Goal: Transaction & Acquisition: Obtain resource

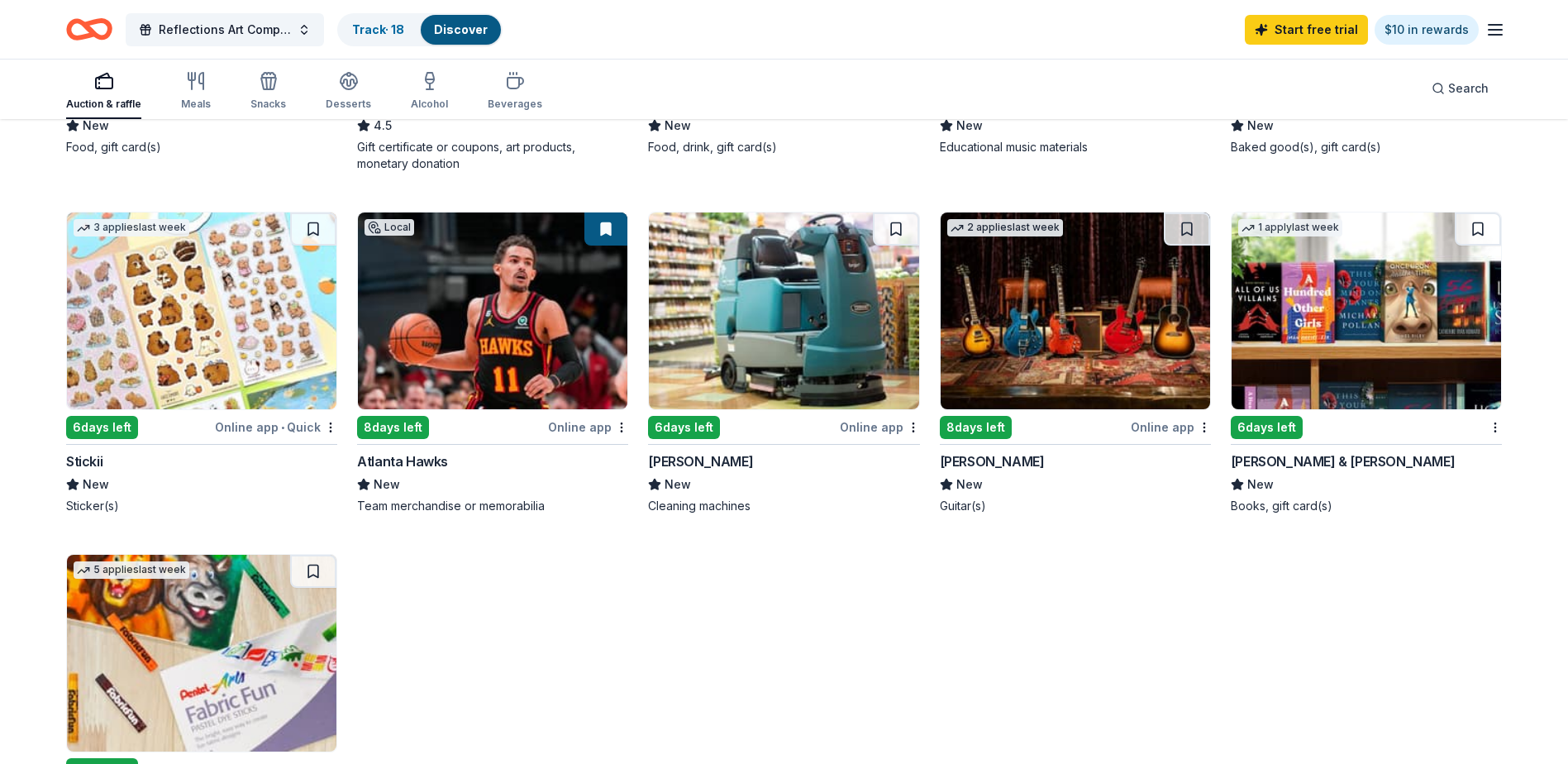
scroll to position [579, 0]
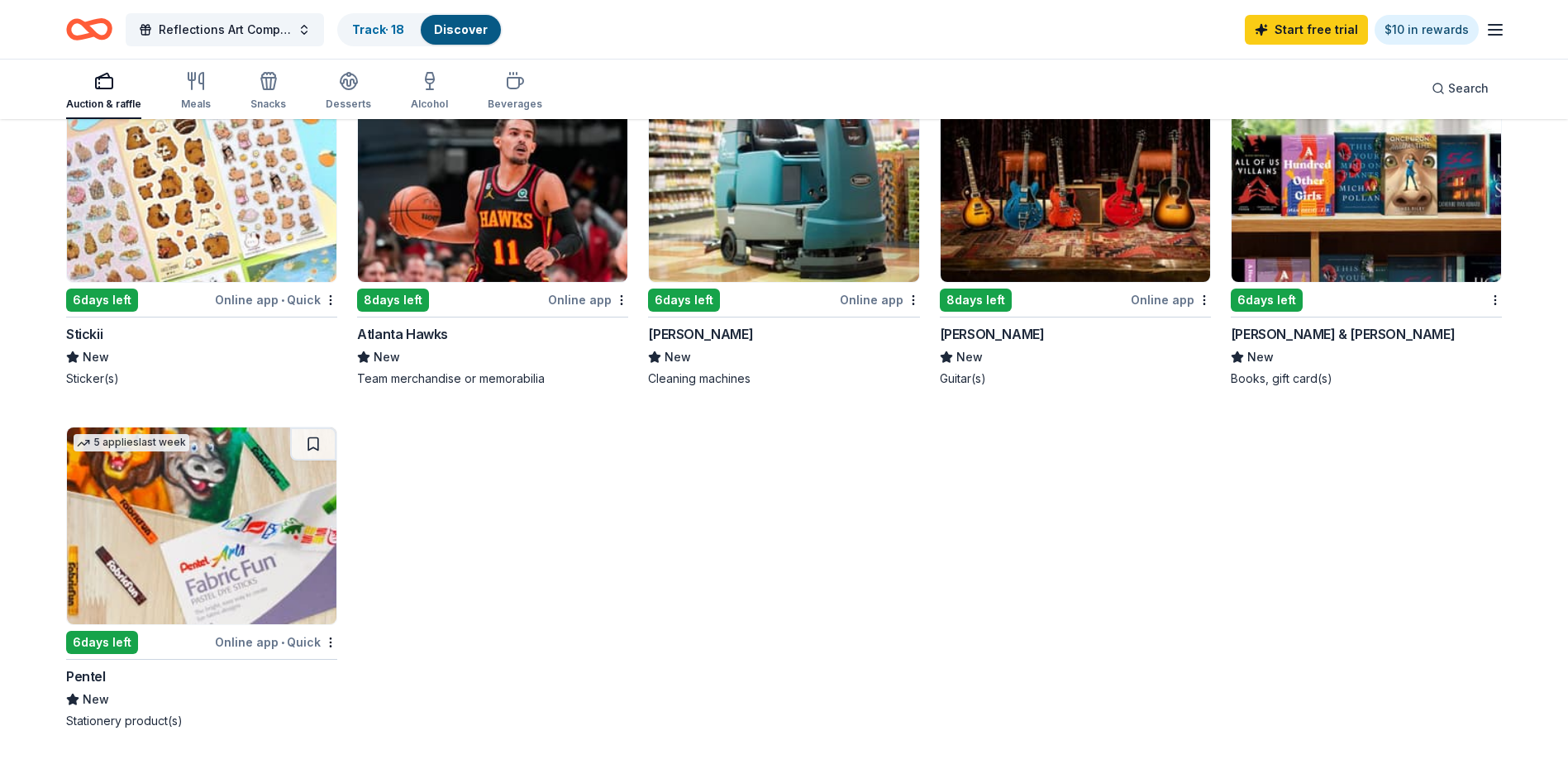
click at [143, 538] on img at bounding box center [201, 525] width 269 height 197
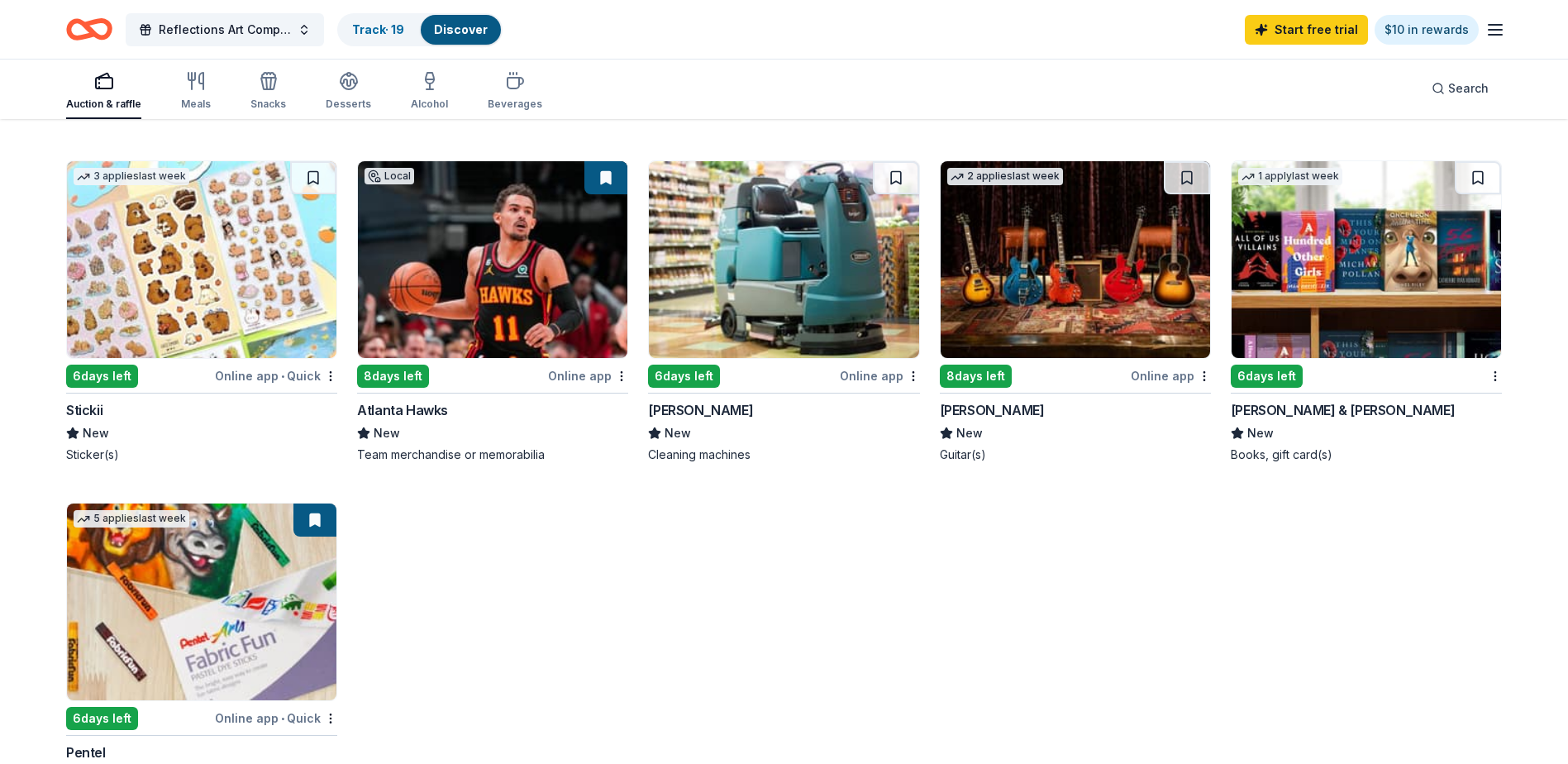
scroll to position [413, 0]
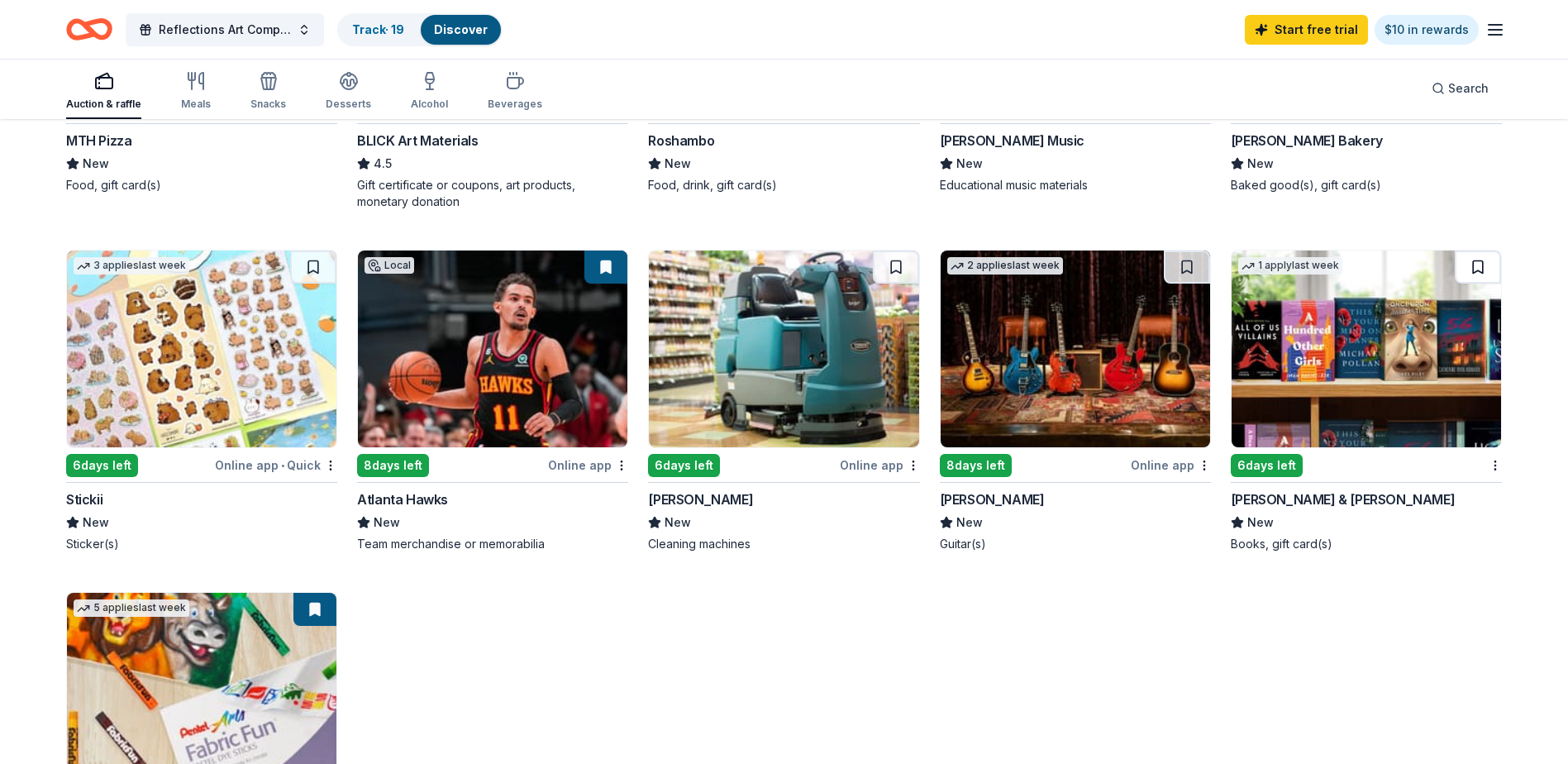
click at [1474, 275] on button at bounding box center [1478, 267] width 46 height 33
click at [1409, 372] on img at bounding box center [1366, 348] width 269 height 197
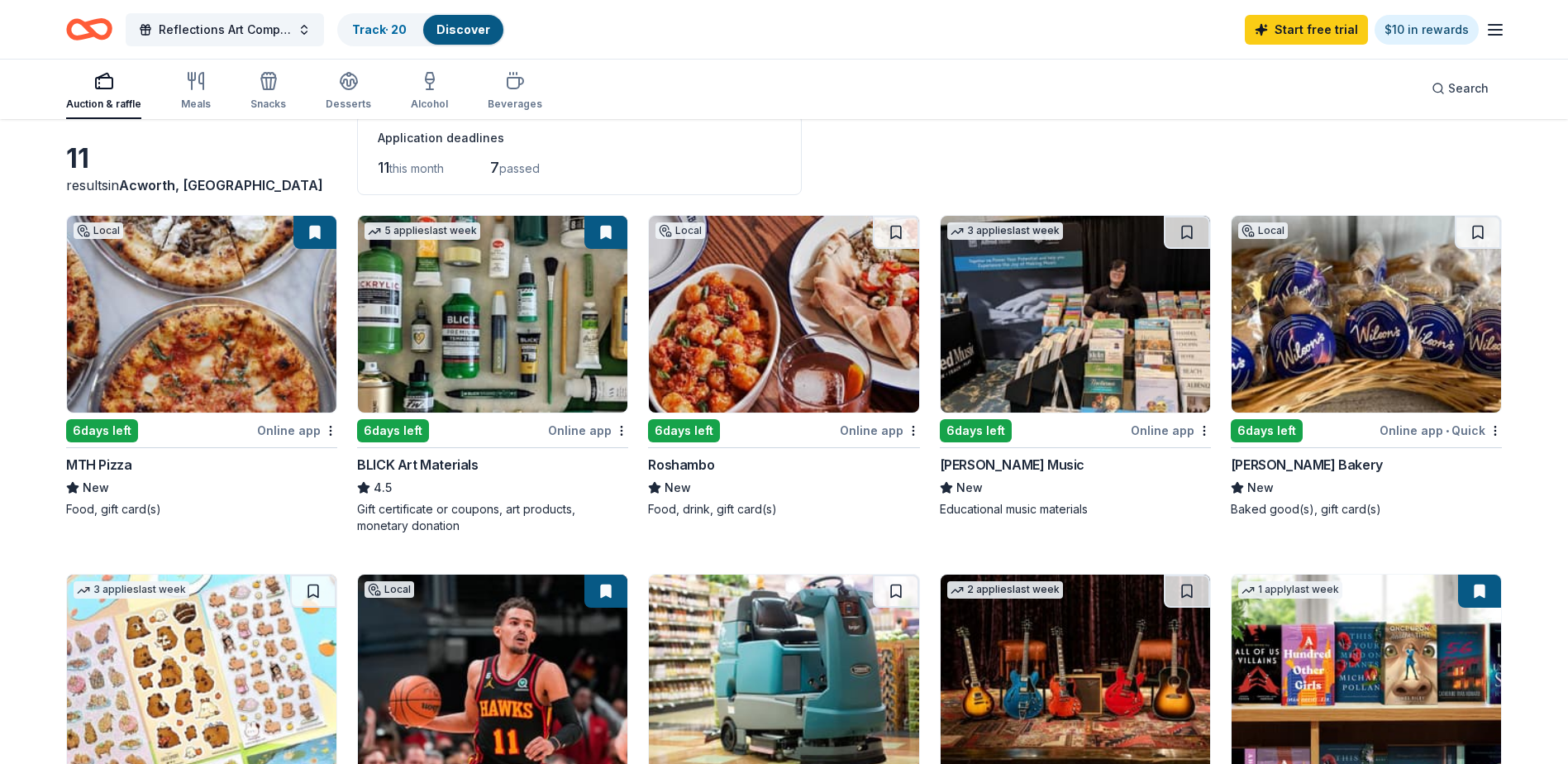
scroll to position [82, 0]
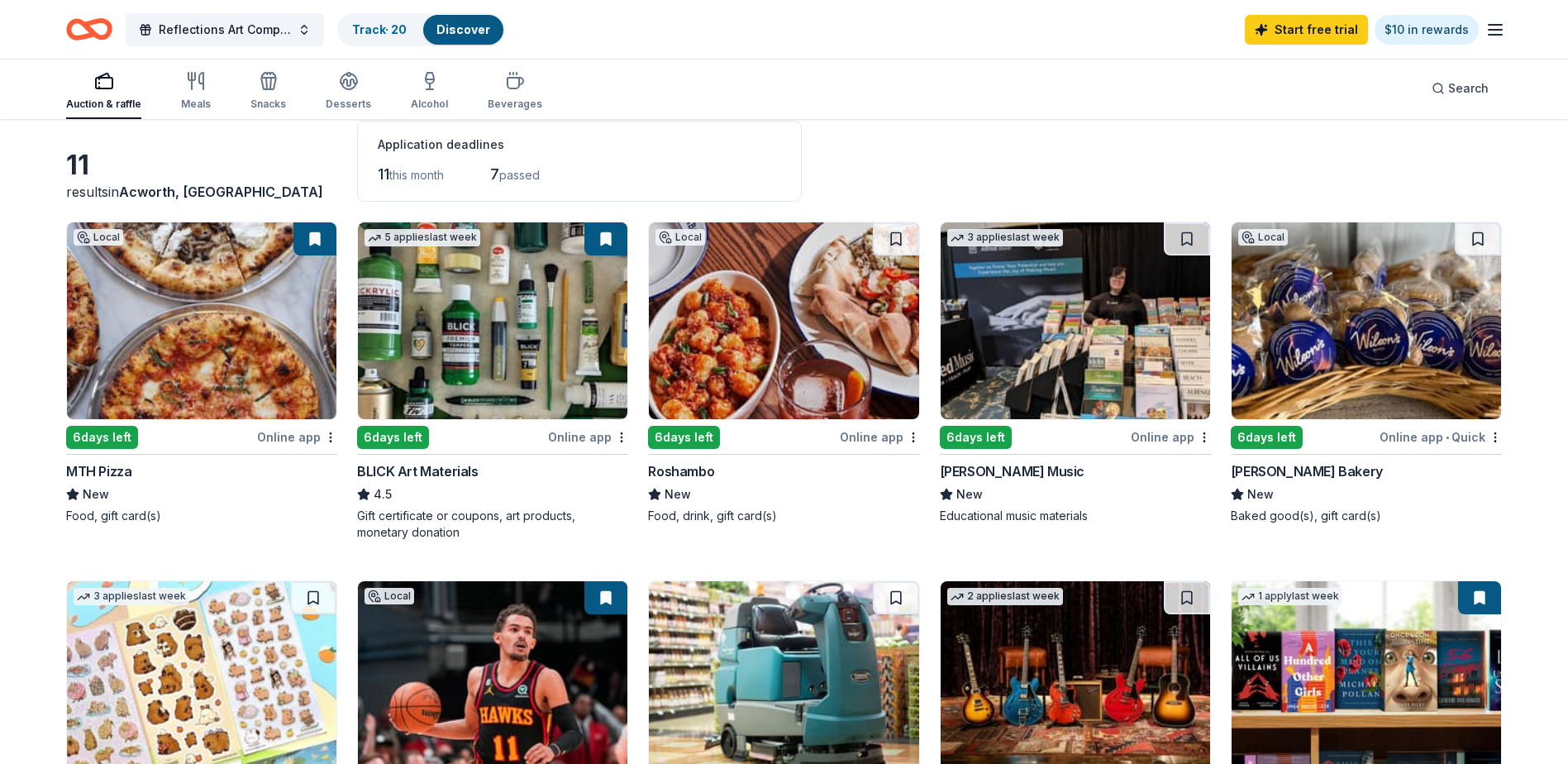
click at [1359, 365] on img at bounding box center [1366, 320] width 269 height 197
click at [1186, 241] on button at bounding box center [1187, 239] width 46 height 33
click at [1031, 331] on img at bounding box center [1075, 320] width 269 height 197
click at [1184, 244] on button at bounding box center [1189, 239] width 43 height 33
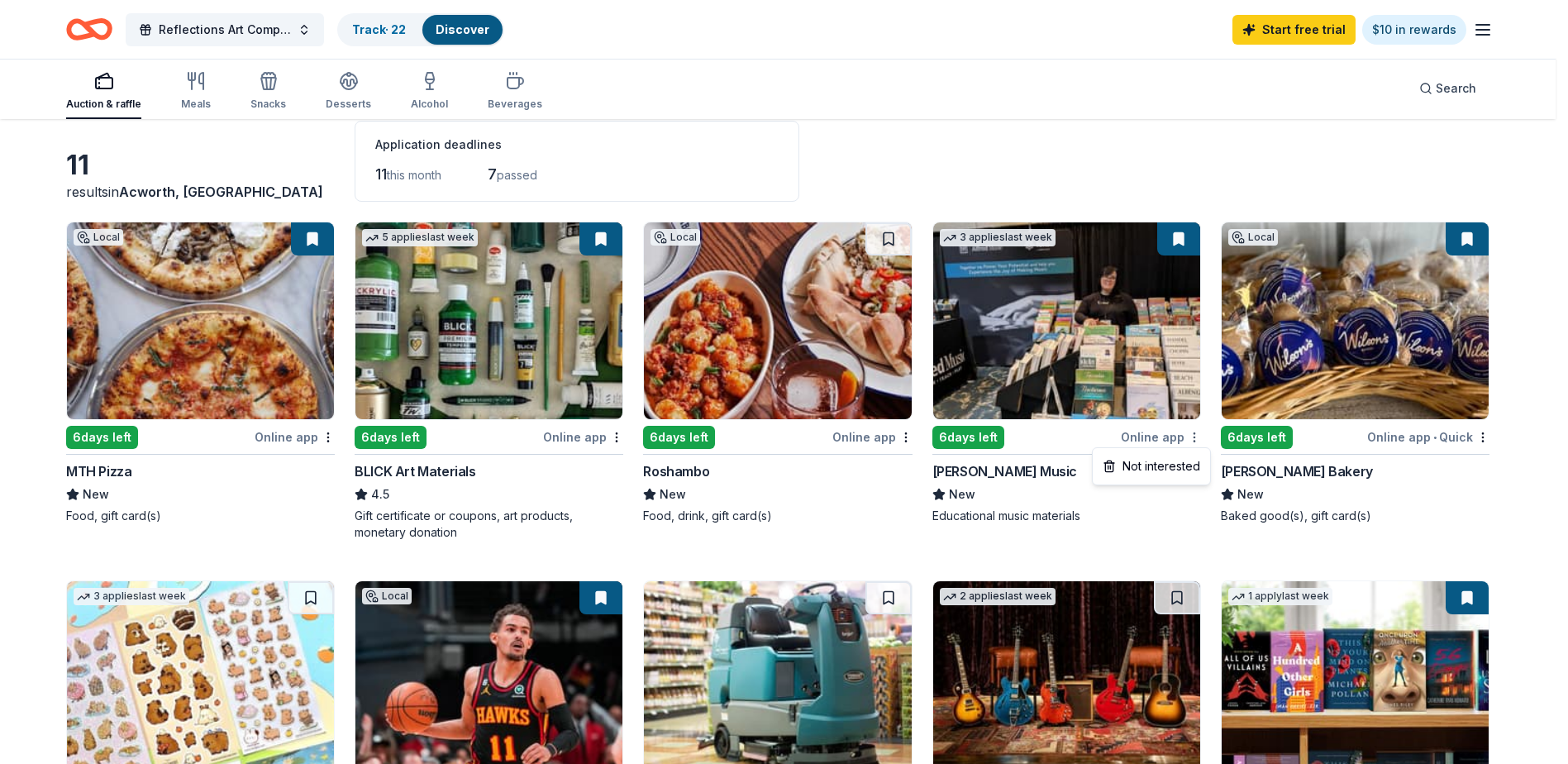
click at [1204, 438] on html "Reflections Art Competition Track · 22 Discover Start free trial $10 in rewards…" at bounding box center [784, 300] width 1568 height 764
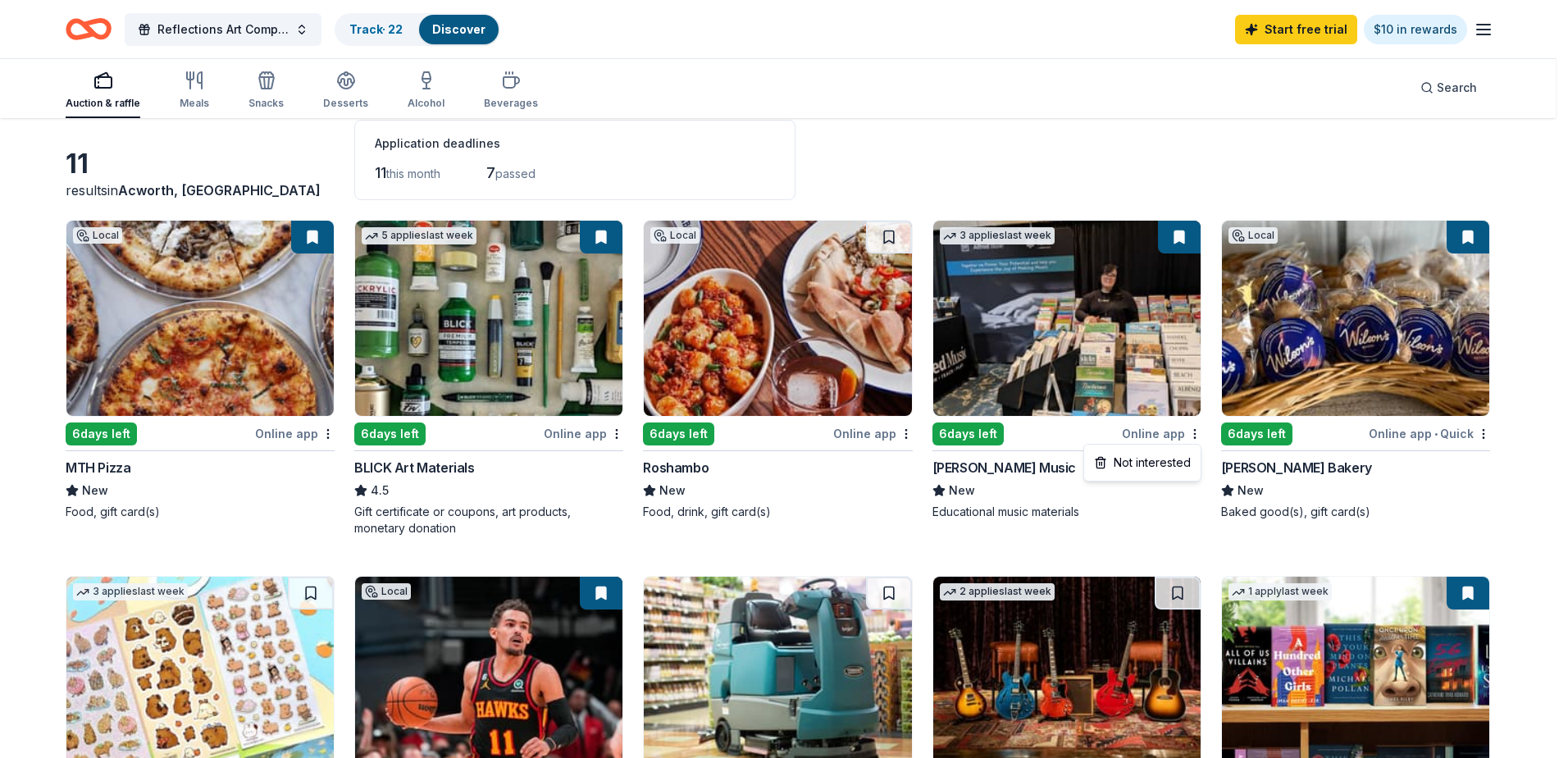
click at [1138, 348] on html "Reflections Art Competition Track · 22 Discover Start free trial $10 in rewards…" at bounding box center [784, 297] width 1568 height 758
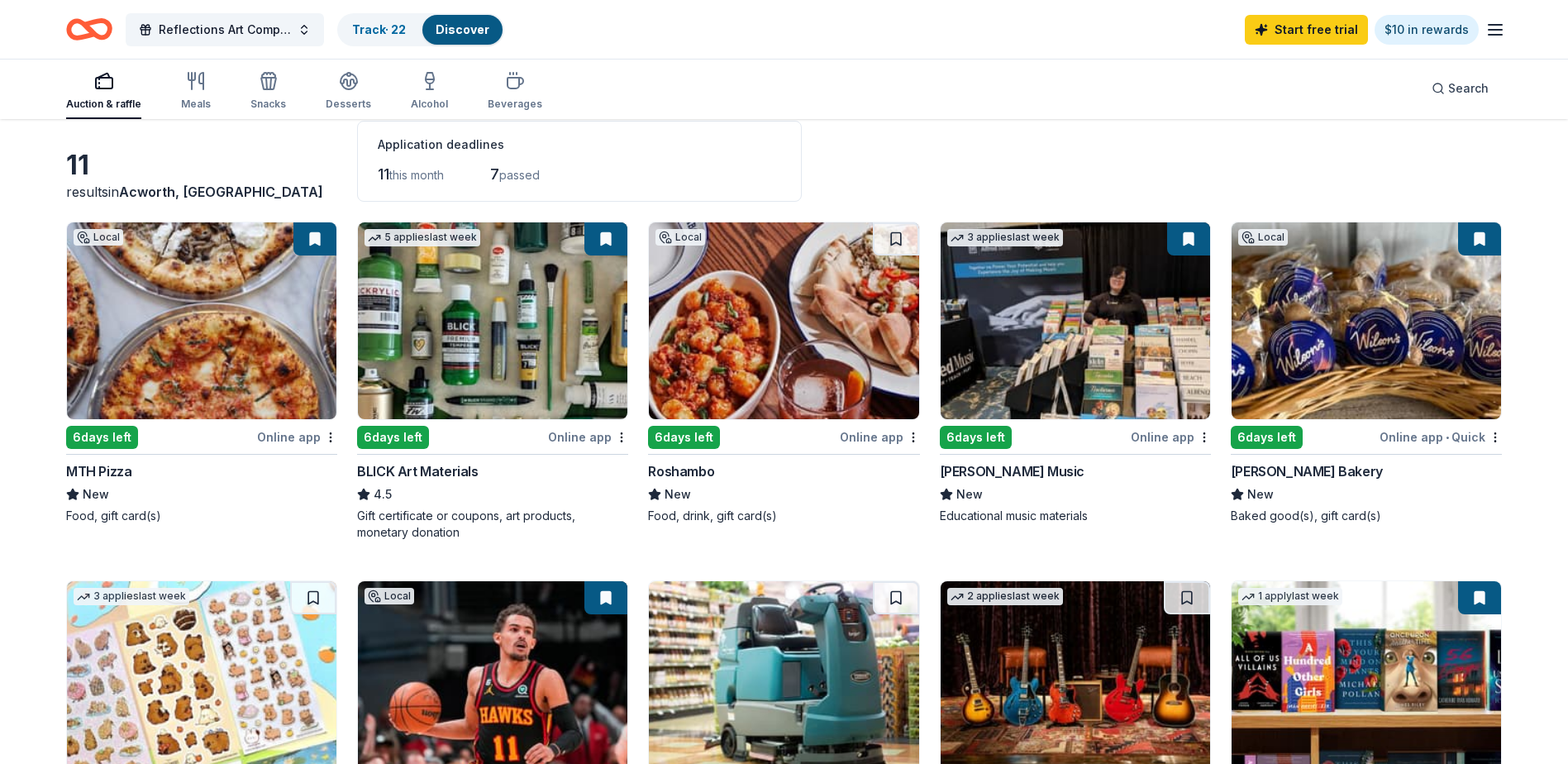
click at [1186, 238] on button at bounding box center [1189, 239] width 43 height 33
click at [1096, 383] on img at bounding box center [1075, 320] width 269 height 197
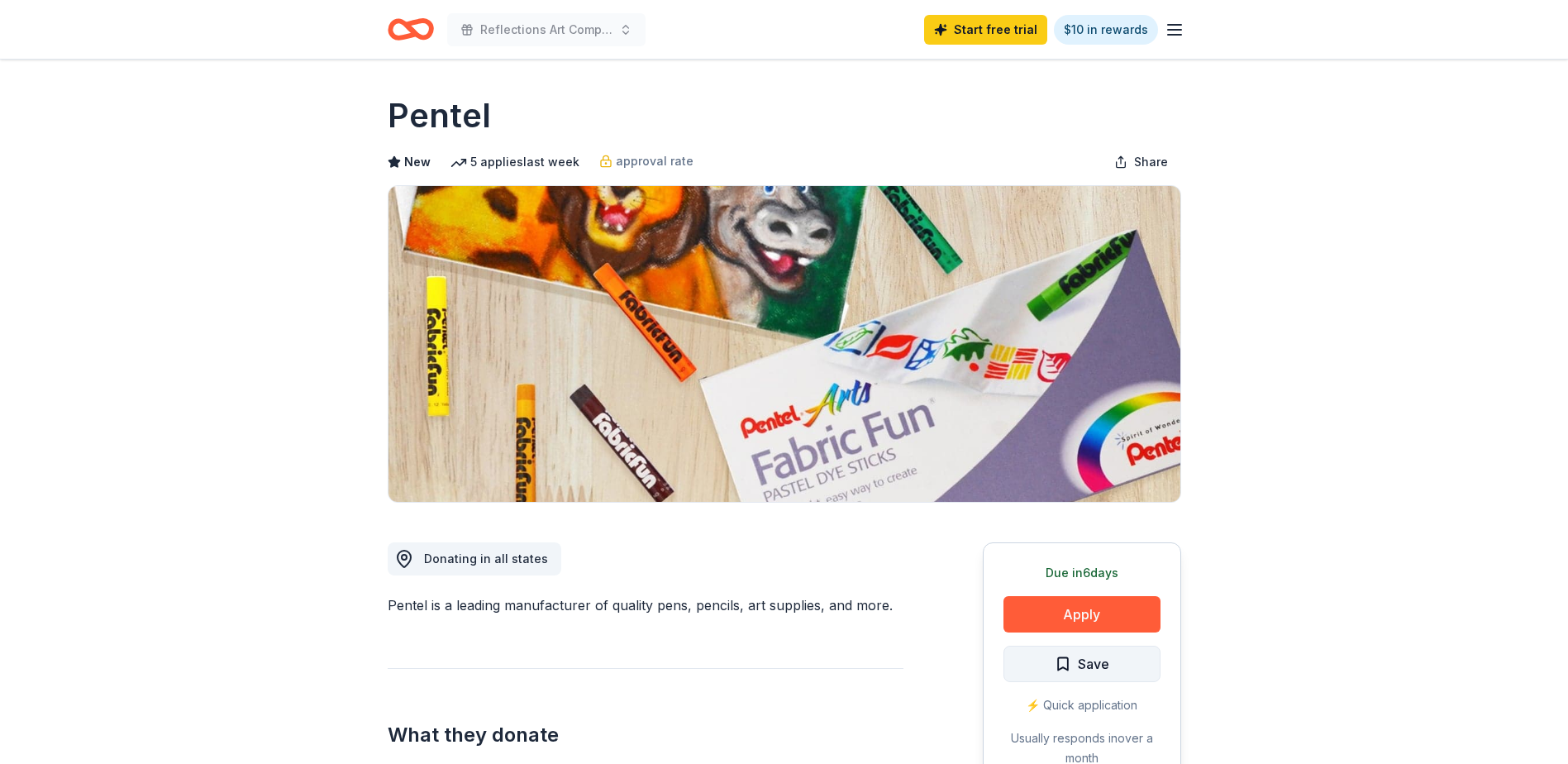
click at [1091, 659] on span "Save" at bounding box center [1094, 664] width 31 height 22
click at [1085, 613] on button "Apply" at bounding box center [1082, 614] width 157 height 36
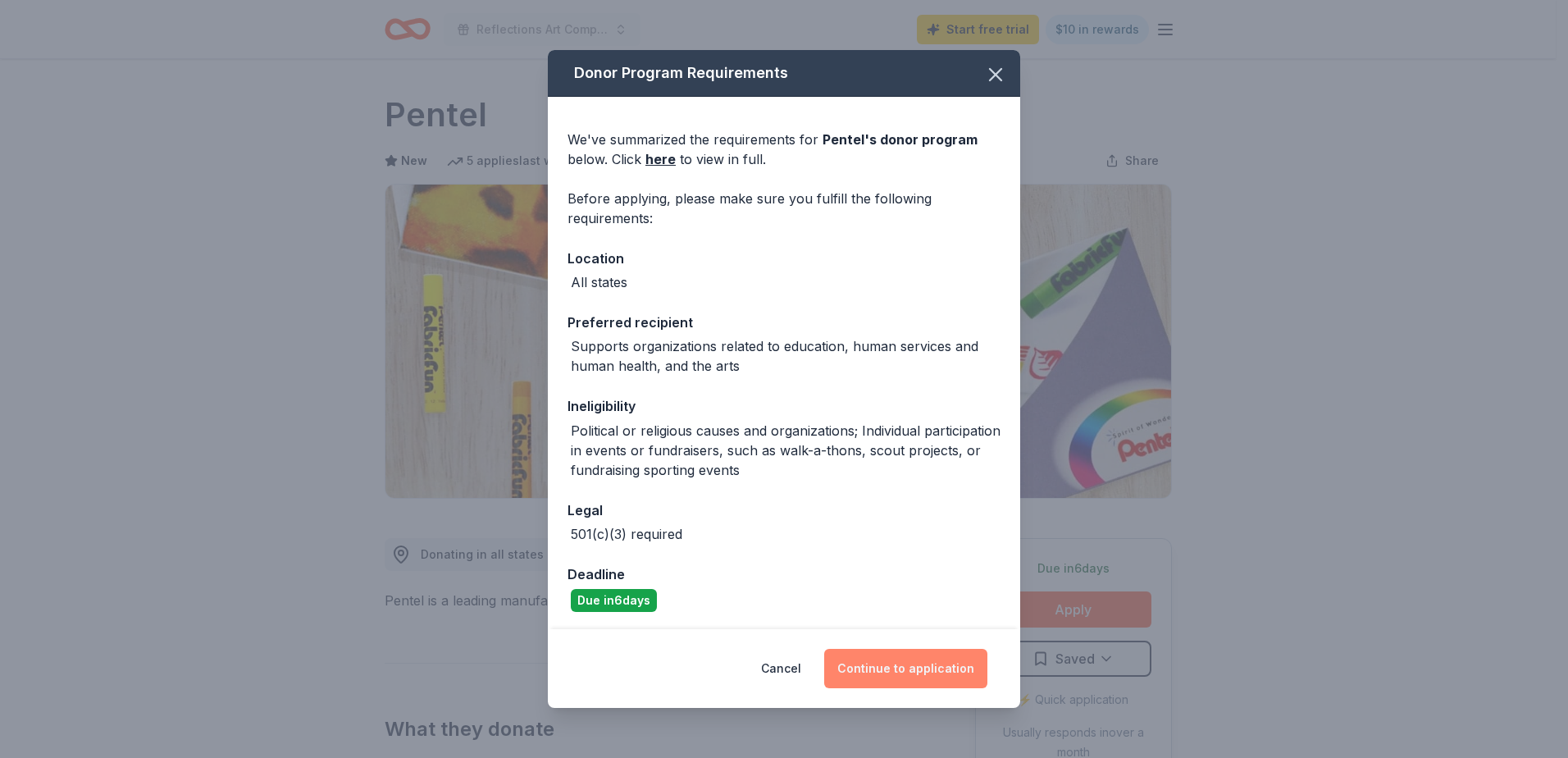
click at [914, 668] on button "Continue to application" at bounding box center [906, 669] width 163 height 40
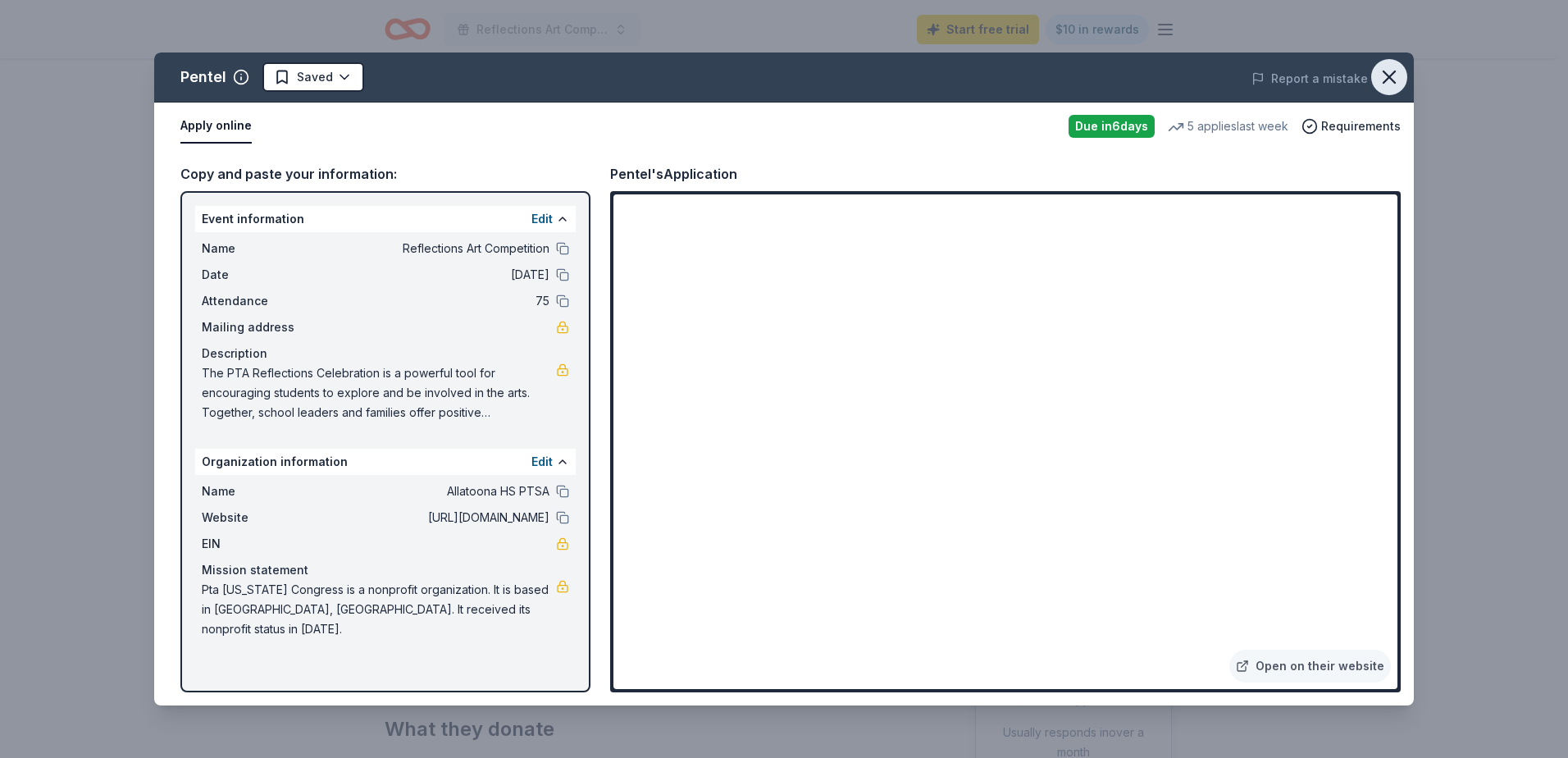
click at [1393, 75] on icon "button" at bounding box center [1388, 76] width 11 height 11
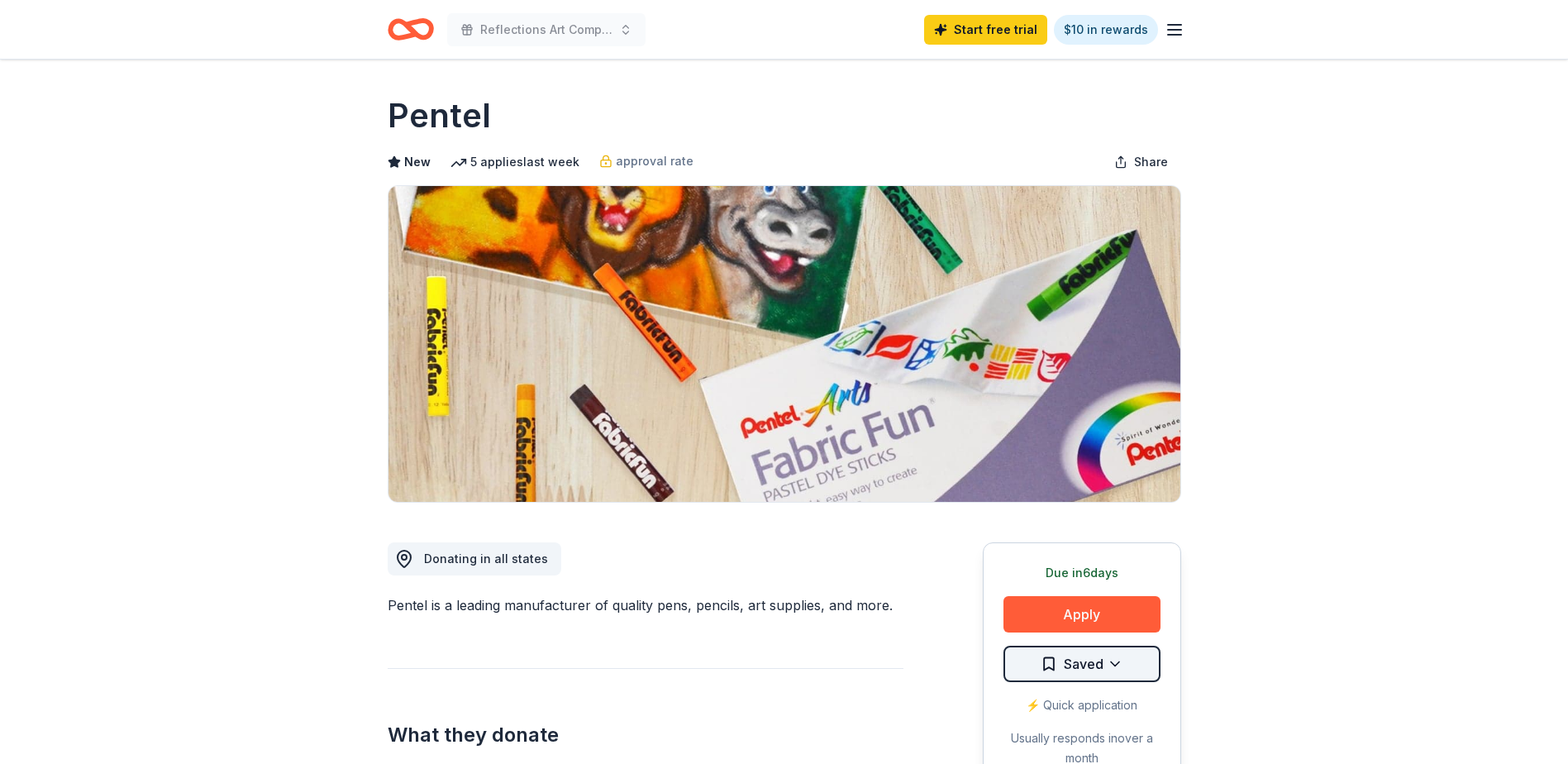
click at [1124, 673] on html "Reflections Art Competition Start free trial $10 in rewards Due in 6 days Share…" at bounding box center [784, 382] width 1568 height 764
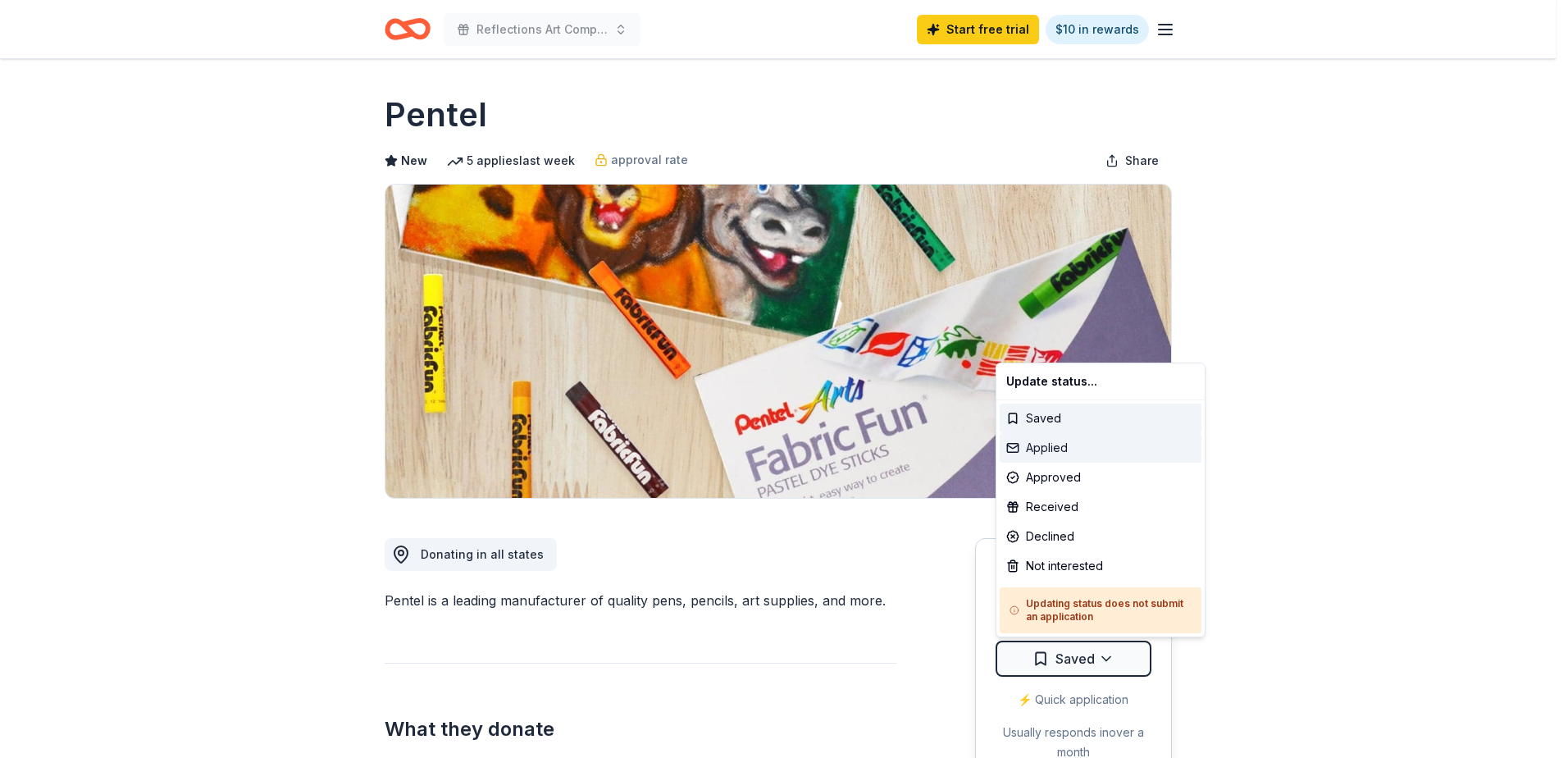
click at [1076, 450] on div "Applied" at bounding box center [1100, 448] width 202 height 29
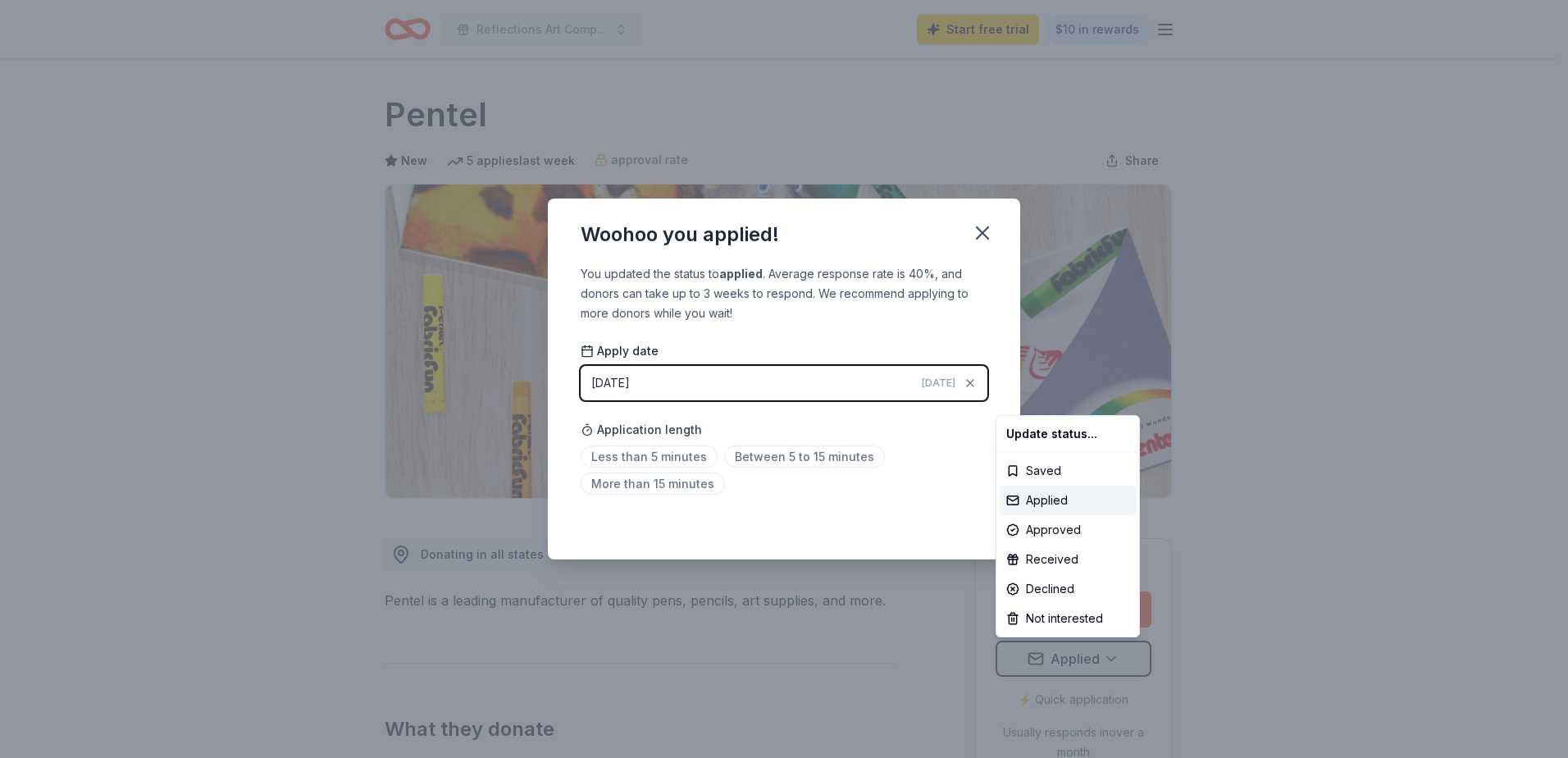
click at [641, 457] on html "Reflections Art Competition Start free trial $10 in rewards Due in 6 days Share…" at bounding box center [784, 379] width 1568 height 758
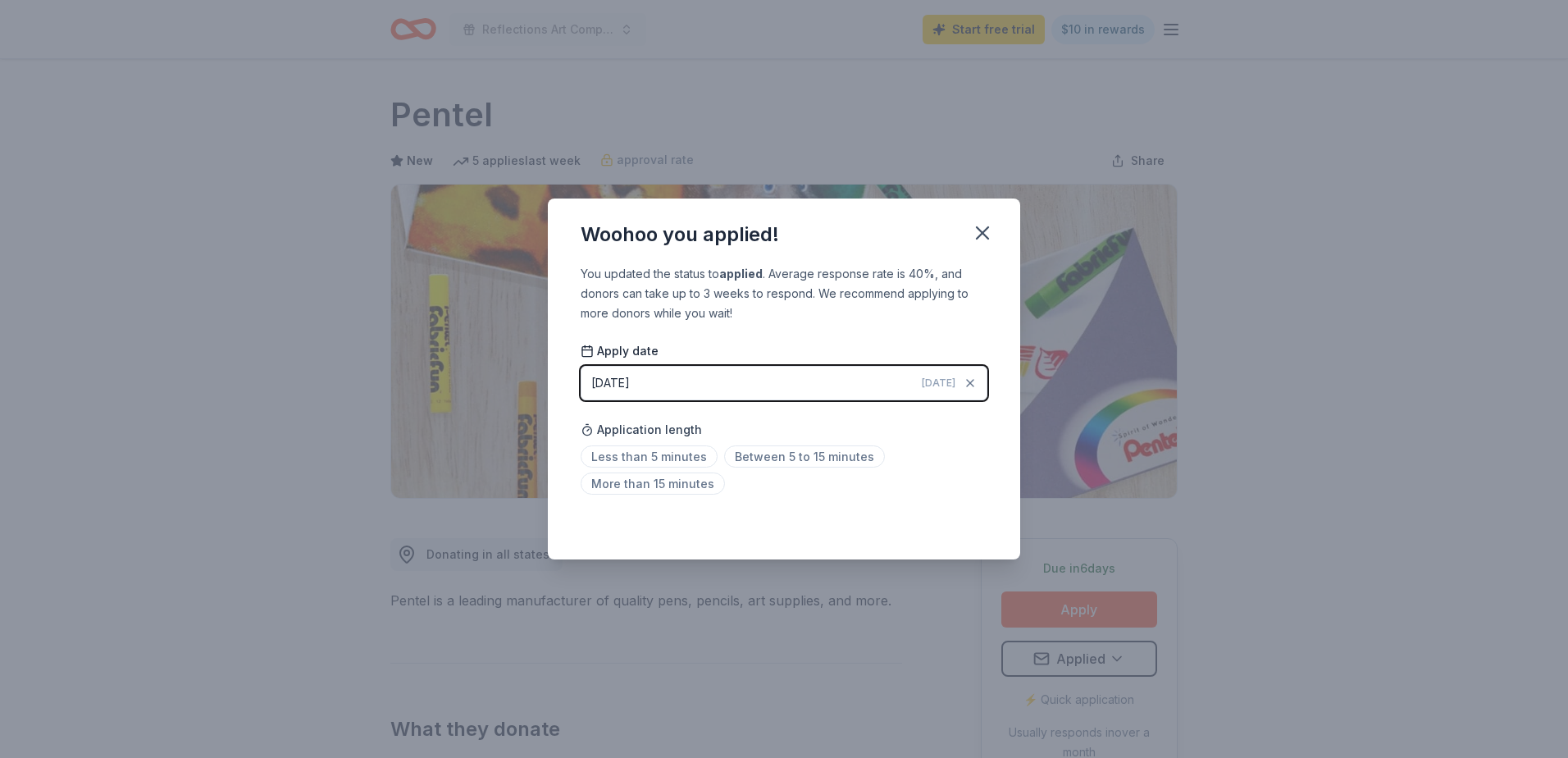
click at [641, 457] on span "Less than 5 minutes" at bounding box center [649, 456] width 137 height 22
click at [979, 231] on icon "button" at bounding box center [982, 232] width 11 height 11
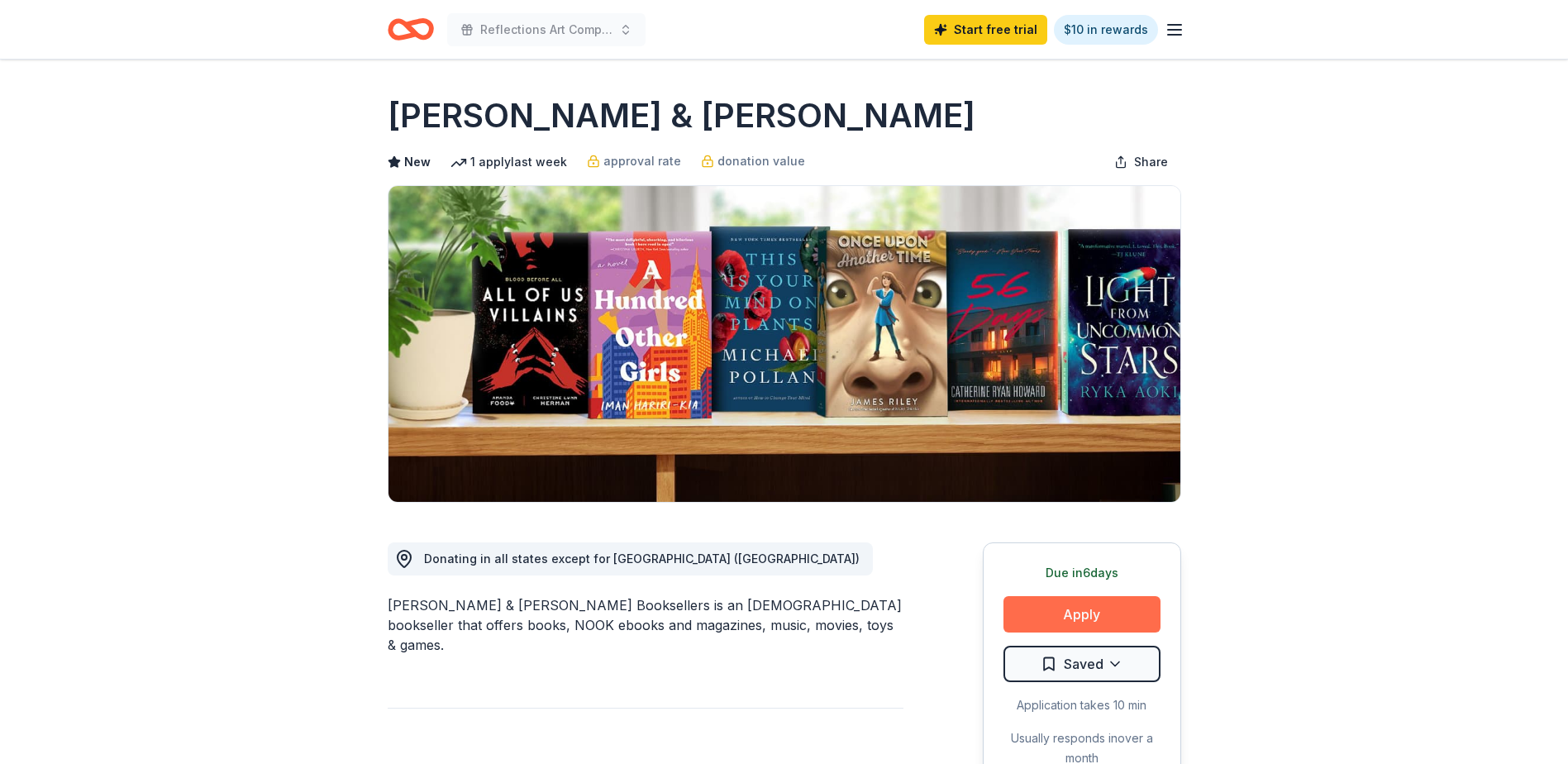
click at [1089, 618] on button "Apply" at bounding box center [1082, 614] width 157 height 36
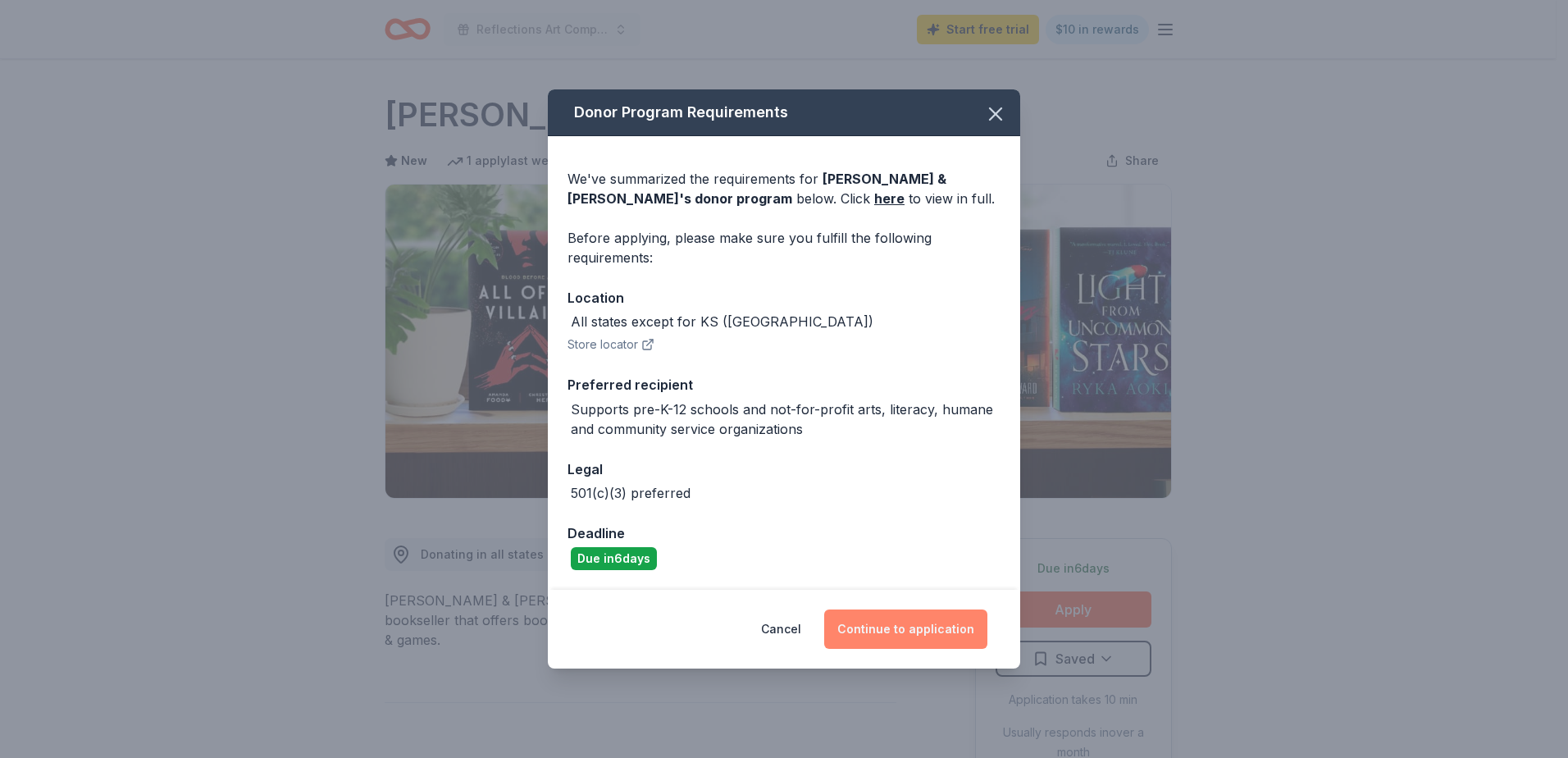
click at [950, 638] on button "Continue to application" at bounding box center [906, 629] width 163 height 40
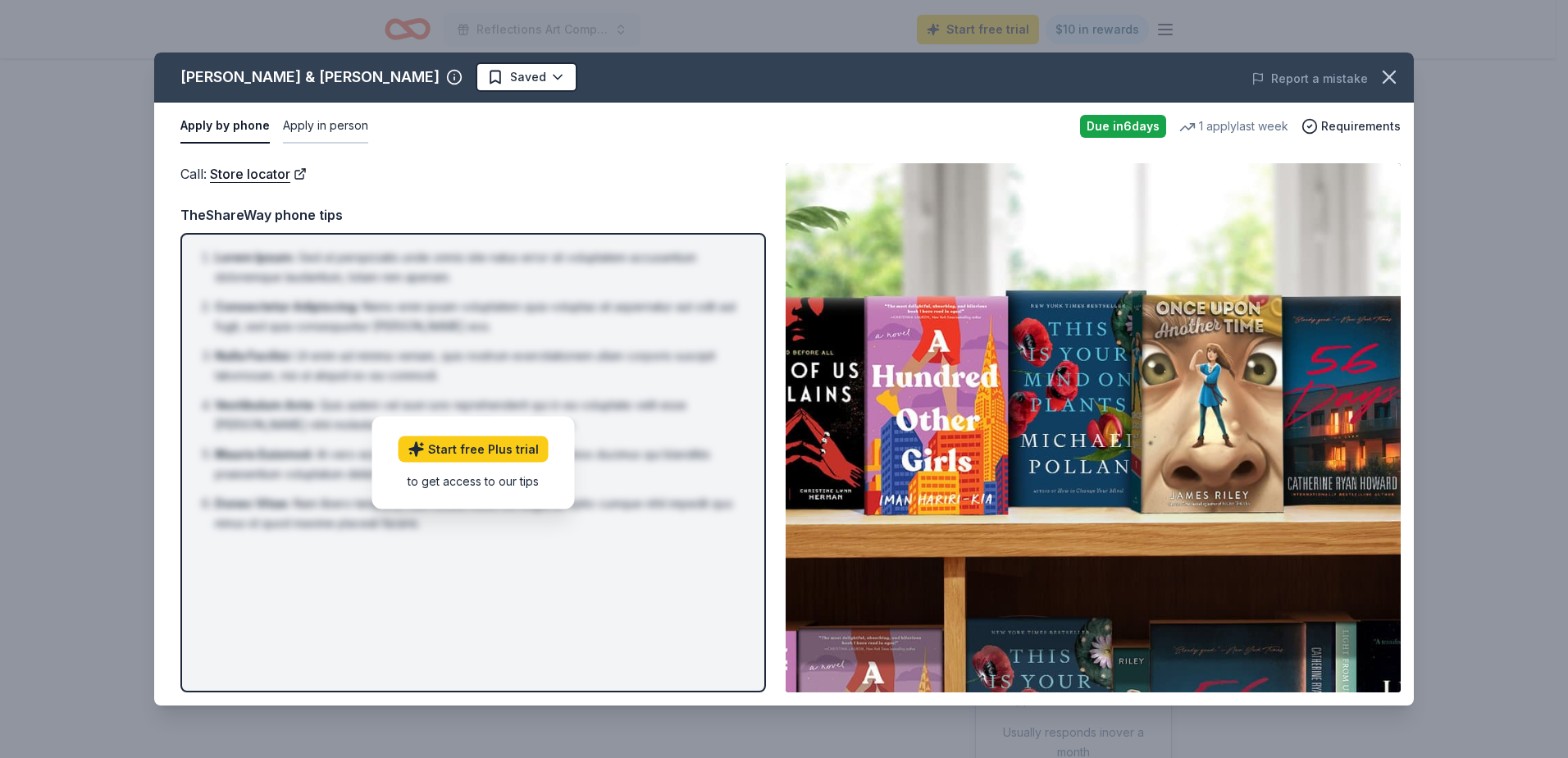
click at [326, 126] on button "Apply in person" at bounding box center [325, 126] width 85 height 34
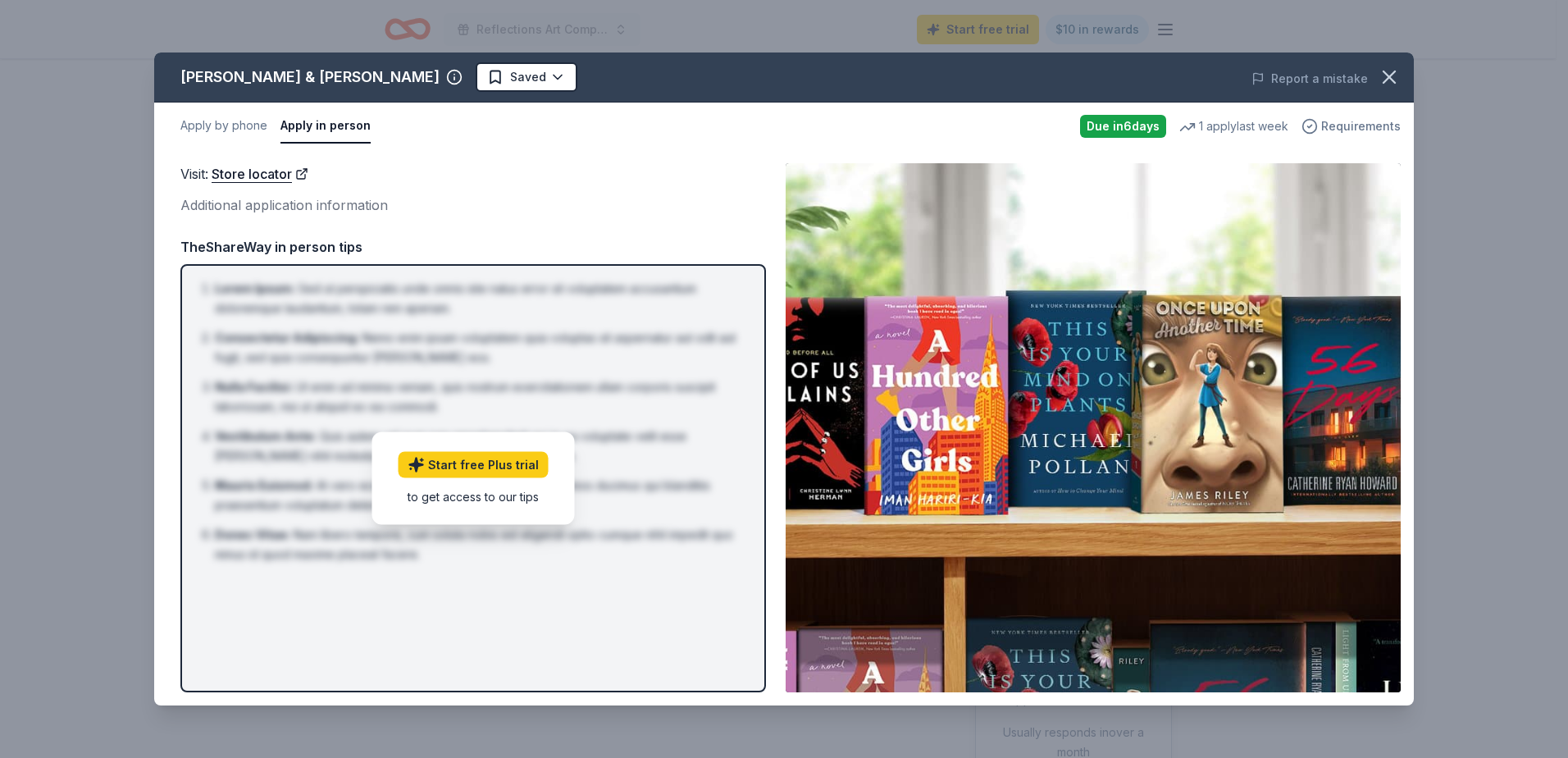
click at [1359, 132] on span "Requirements" at bounding box center [1361, 126] width 80 height 20
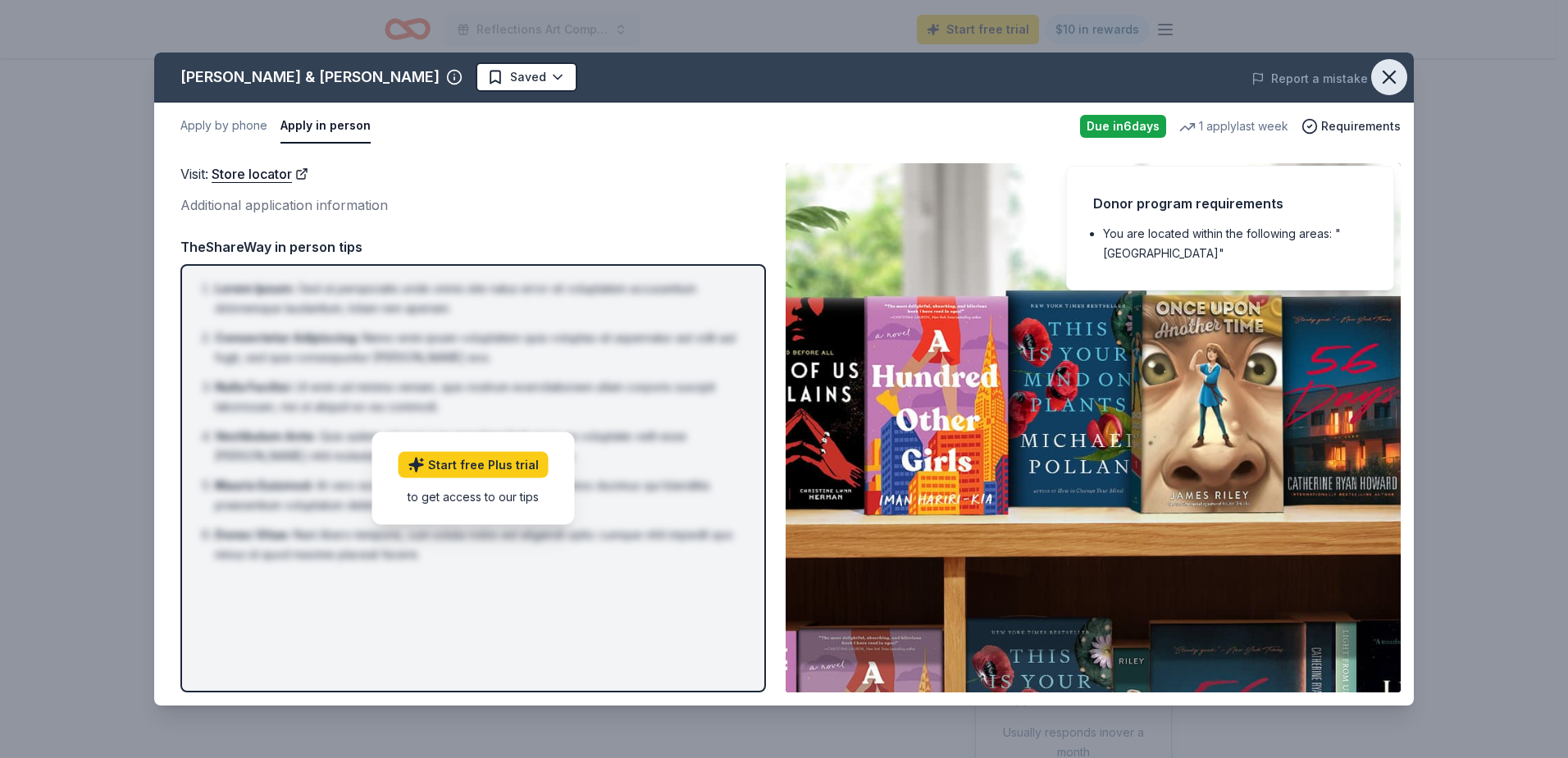
click at [1396, 81] on icon "button" at bounding box center [1388, 76] width 23 height 23
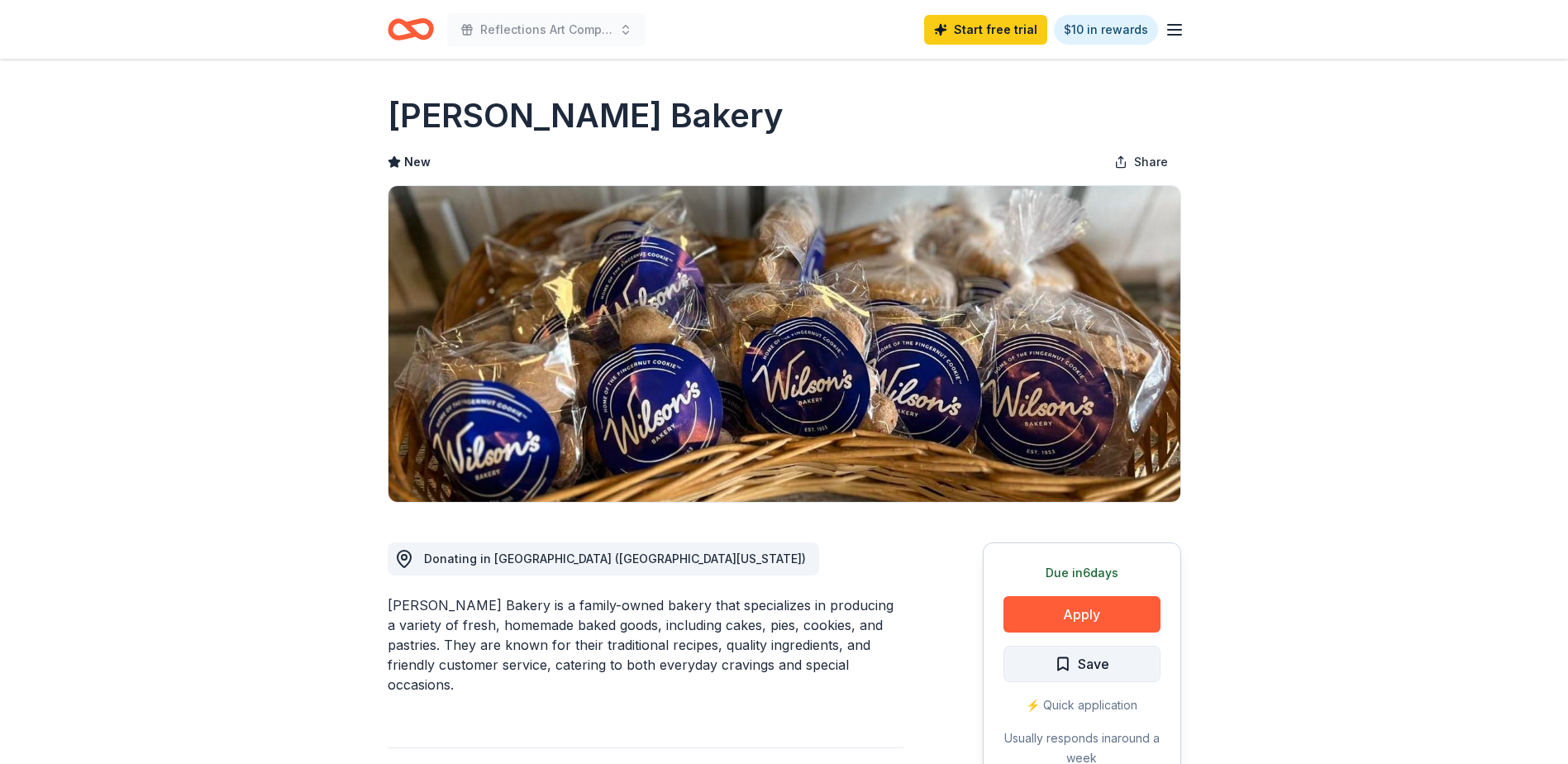
click at [1076, 669] on span "Save" at bounding box center [1082, 664] width 55 height 22
click at [1079, 617] on button "Apply" at bounding box center [1082, 614] width 157 height 36
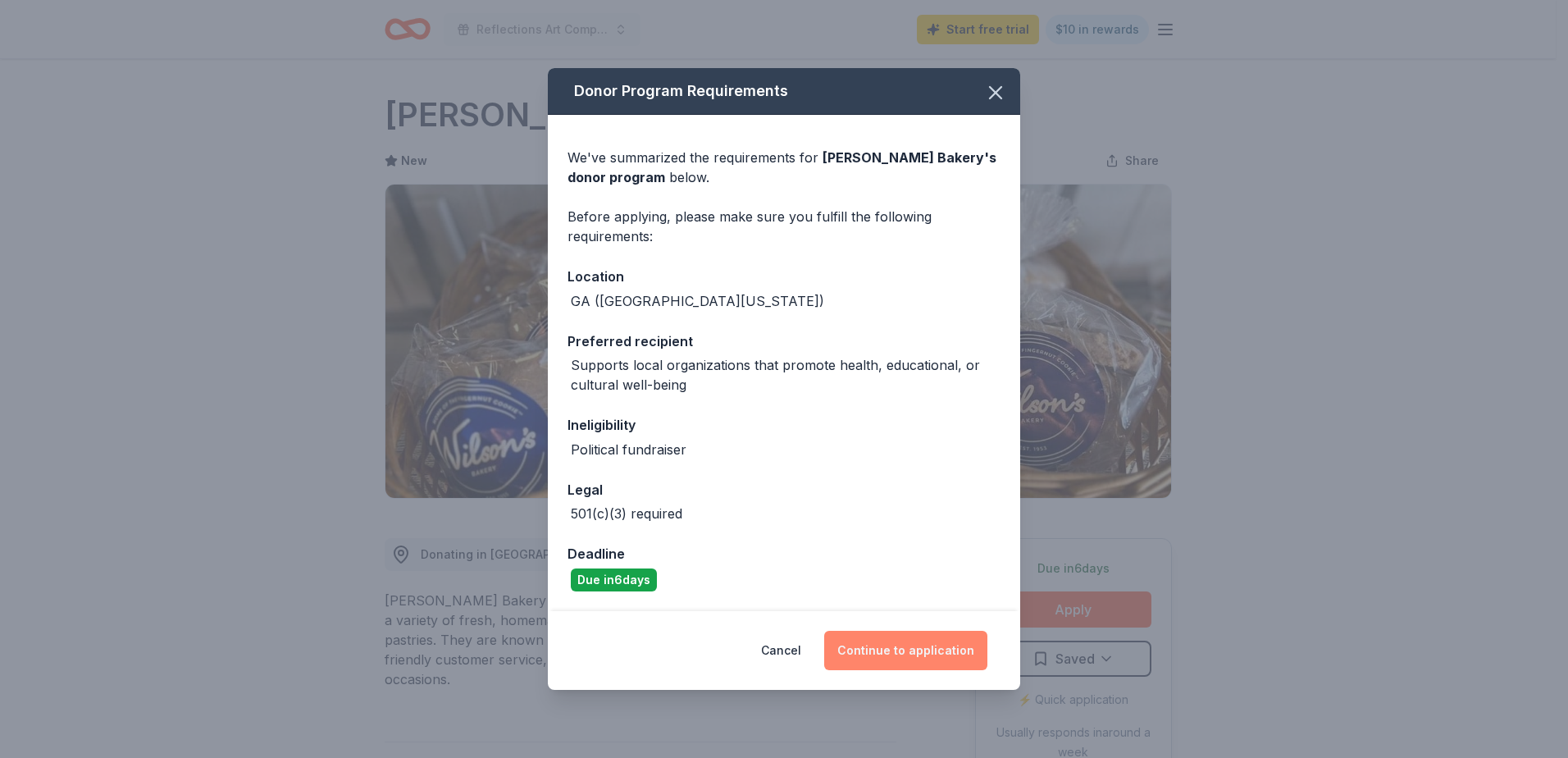
click at [898, 655] on button "Continue to application" at bounding box center [906, 651] width 163 height 40
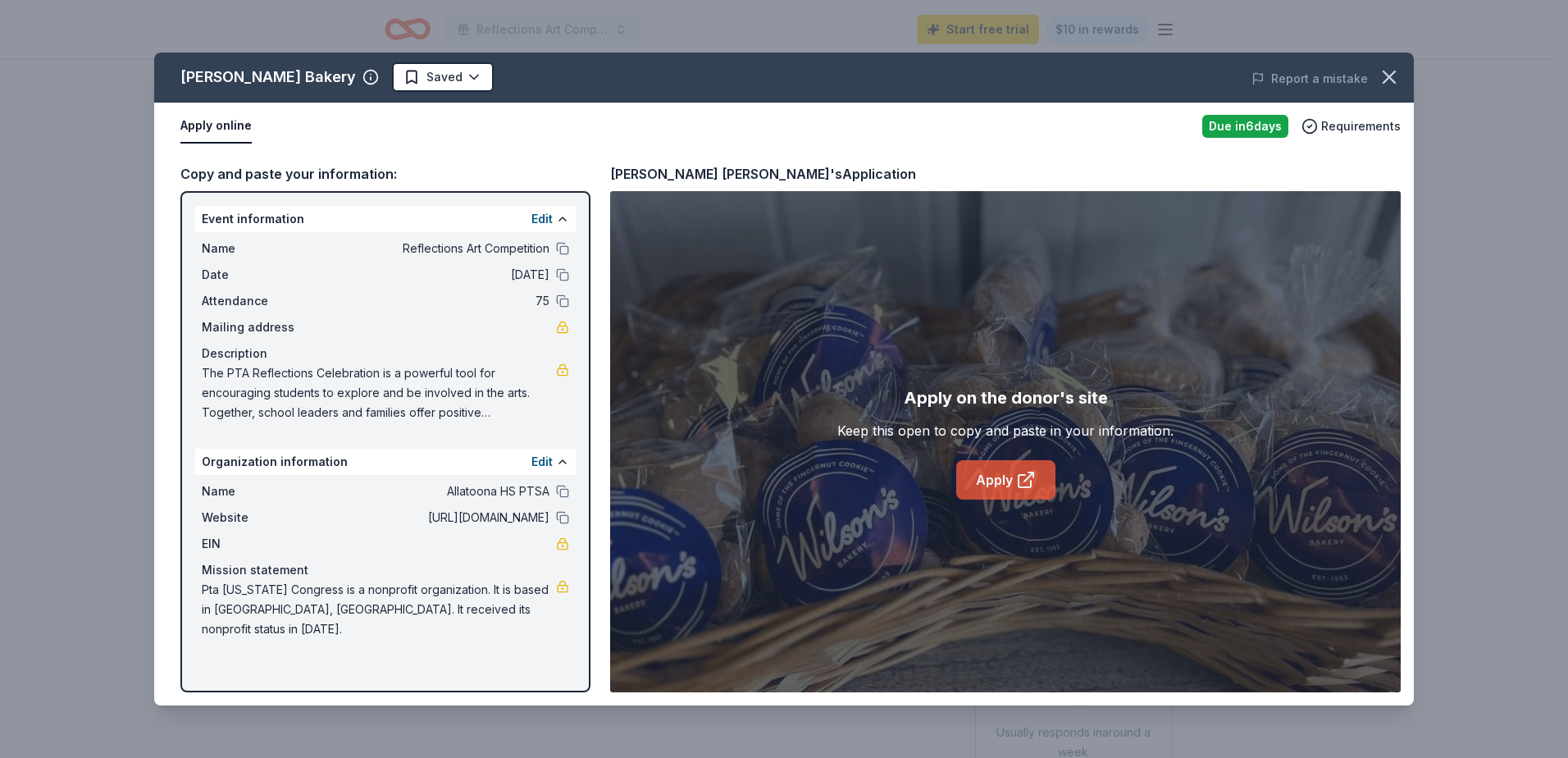
click at [992, 485] on link "Apply" at bounding box center [1005, 480] width 99 height 40
click at [423, 83] on html "Reflections Art Competition Start free trial $10 in rewards Due in 6 days Share…" at bounding box center [784, 379] width 1568 height 758
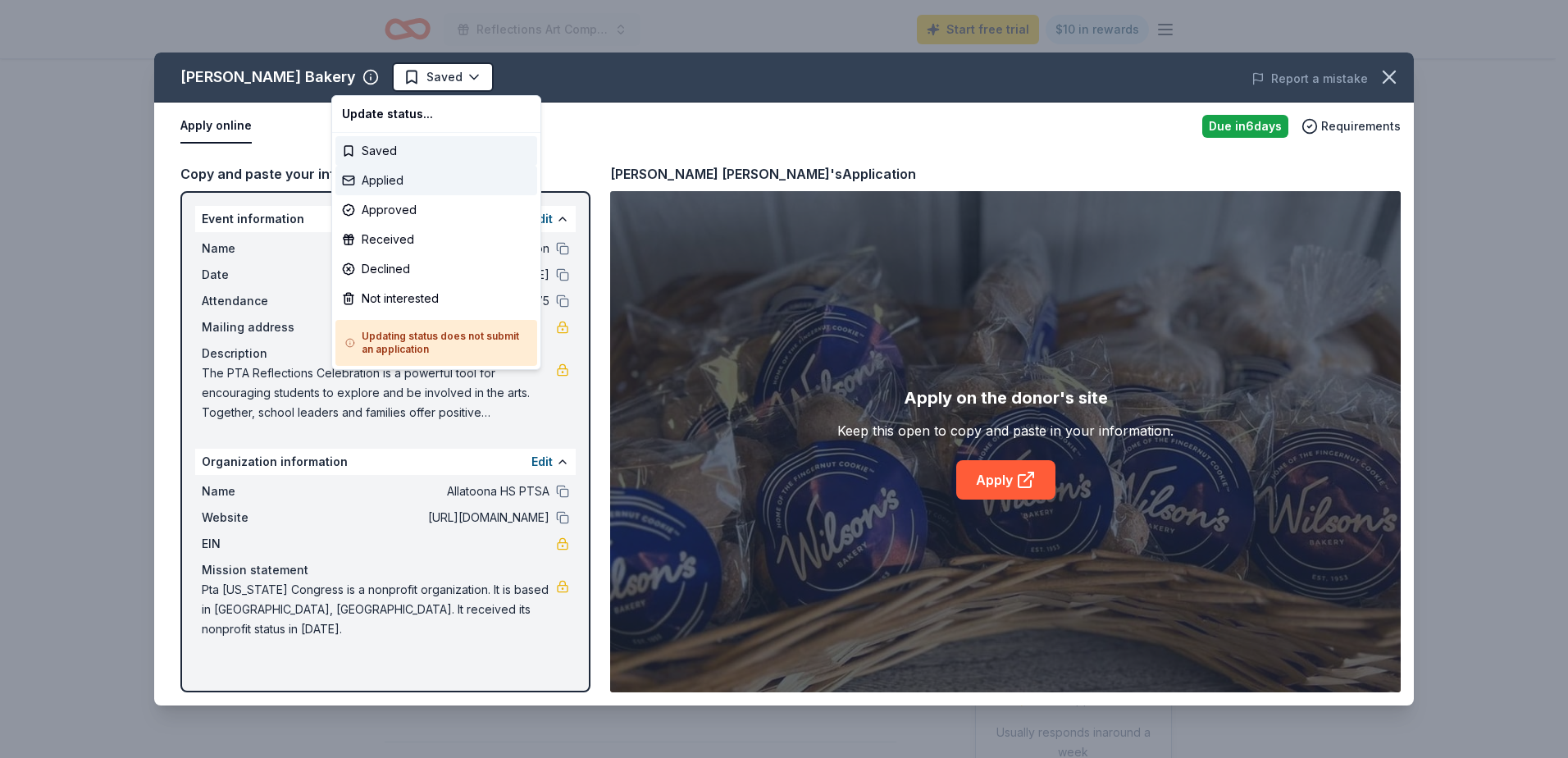
click at [394, 183] on div "Applied" at bounding box center [436, 180] width 202 height 29
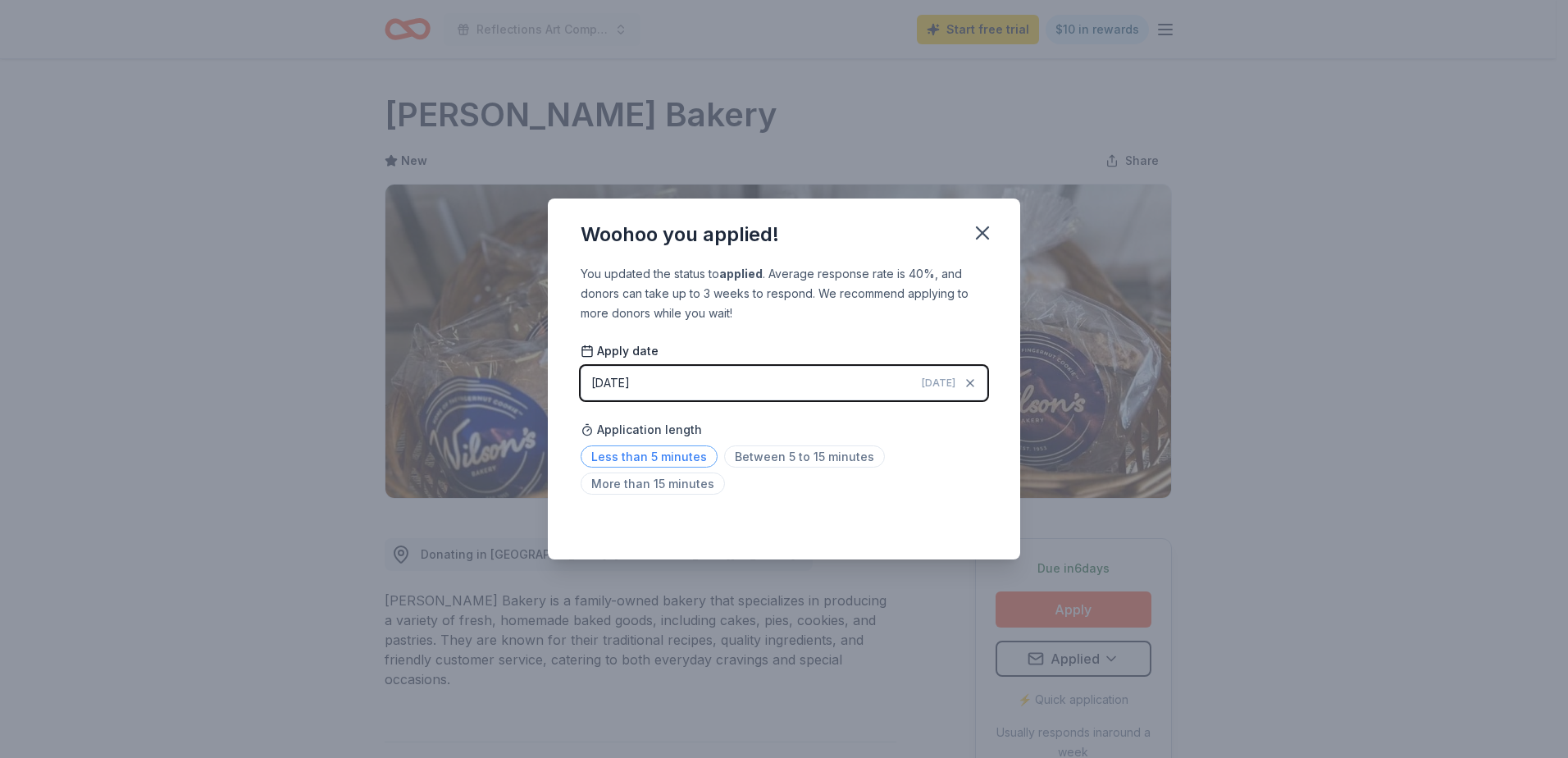
click at [664, 455] on span "Less than 5 minutes" at bounding box center [649, 456] width 137 height 22
click at [981, 233] on icon "button" at bounding box center [982, 232] width 11 height 11
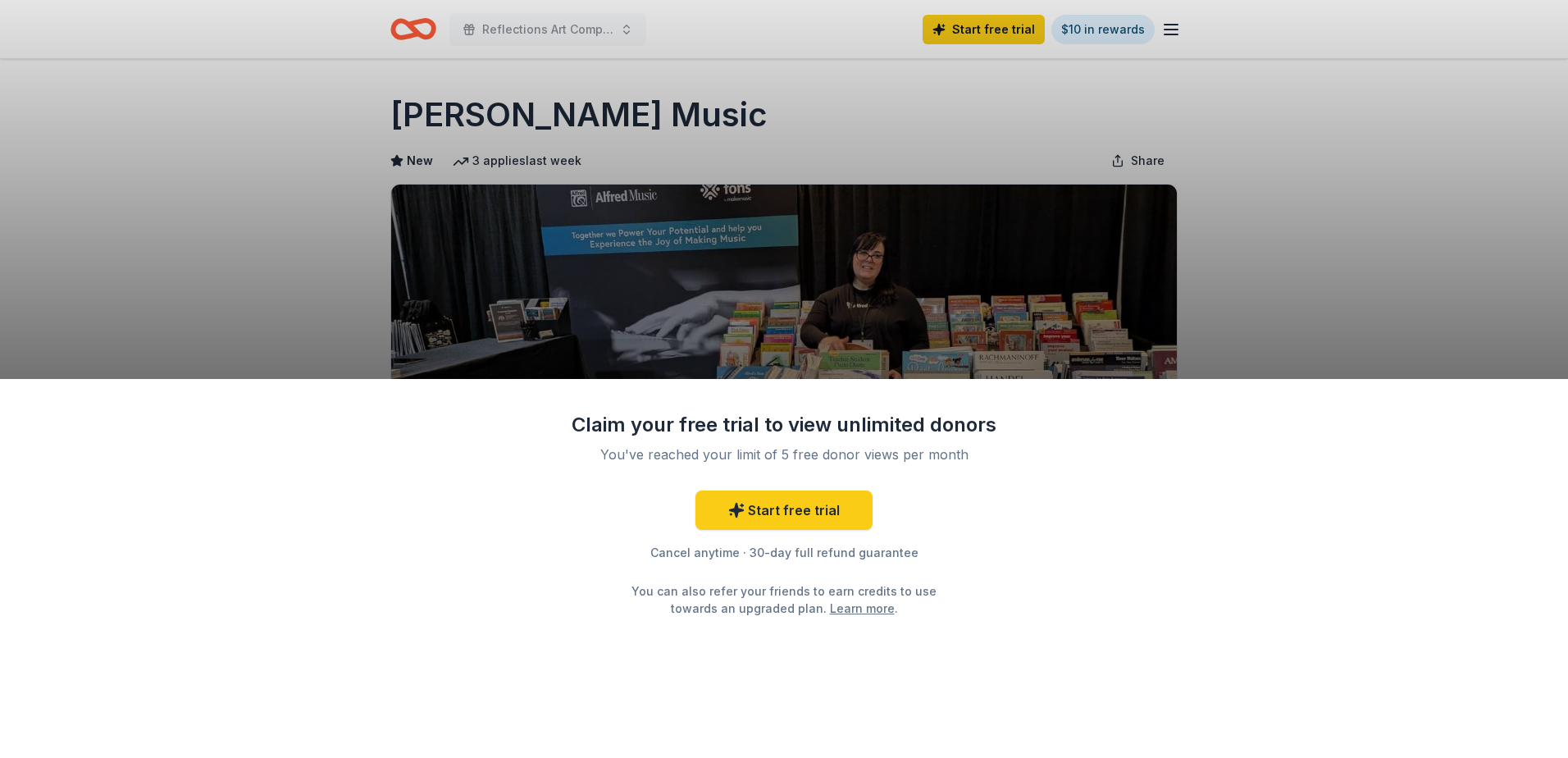
click at [1263, 227] on div "Claim your free trial to view unlimited donors You've reached your limit of 5 f…" at bounding box center [784, 379] width 1568 height 758
click at [1241, 255] on div "Claim your free trial to view unlimited donors You've reached your limit of 5 f…" at bounding box center [784, 379] width 1568 height 758
